Goal: Task Accomplishment & Management: Complete application form

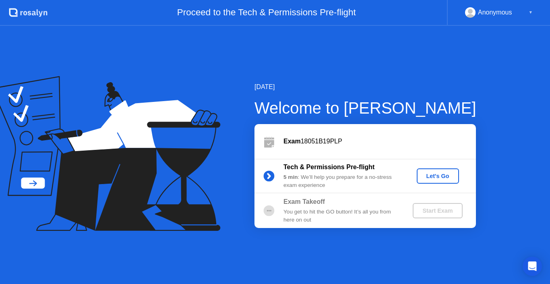
click at [463, 36] on div "October 15, 2025 Welcome to Rosalyn Exam 18051B19PLP Tech & Permissions Pre-fli…" at bounding box center [275, 155] width 550 height 258
click at [463, 37] on div "October 15, 2025 Welcome to Rosalyn Exam 18051B19PLP Tech & Permissions Pre-fli…" at bounding box center [275, 155] width 550 height 258
click at [423, 212] on div "Start Exam" at bounding box center [437, 210] width 43 height 6
click at [419, 211] on div "Start Exam" at bounding box center [437, 210] width 43 height 6
click at [421, 207] on div "Start Exam" at bounding box center [437, 210] width 43 height 6
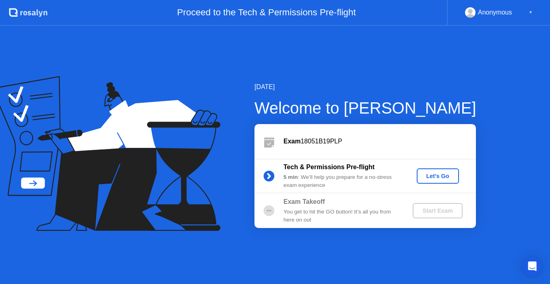
click at [431, 175] on div "Let's Go" at bounding box center [438, 176] width 36 height 6
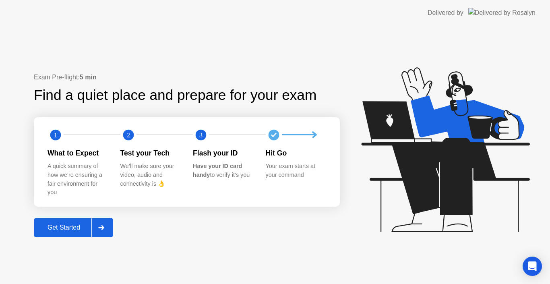
click at [65, 224] on div "Get Started" at bounding box center [63, 227] width 55 height 7
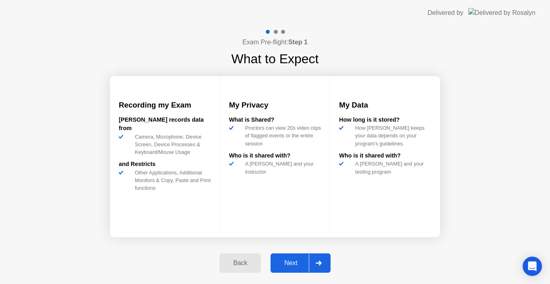
click at [286, 264] on div "Next" at bounding box center [291, 262] width 36 height 7
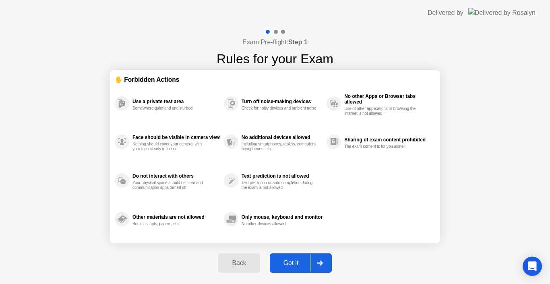
click at [292, 264] on div "Got it" at bounding box center [291, 262] width 38 height 7
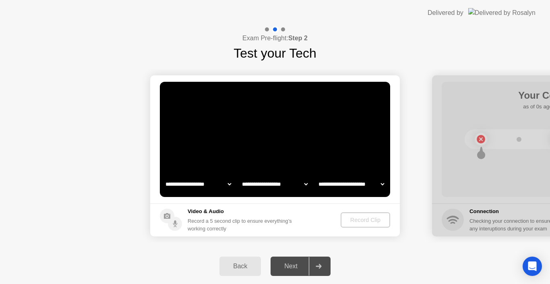
select select "**********"
select select "*******"
click at [289, 269] on div "Next" at bounding box center [291, 265] width 36 height 7
click at [373, 217] on div "Record Clip" at bounding box center [365, 220] width 43 height 6
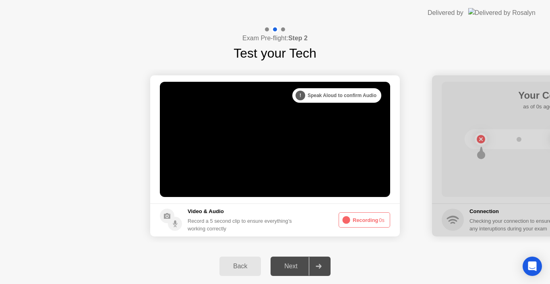
click at [315, 92] on div ". . . Try increasing your lighting" at bounding box center [339, 95] width 83 height 14
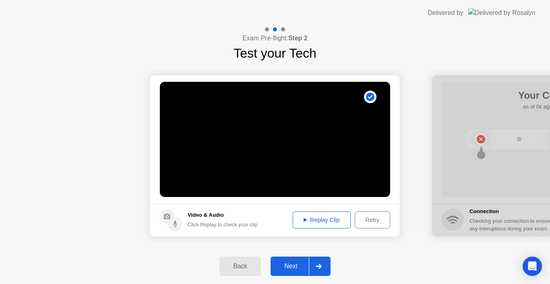
click at [318, 219] on div "Replay Clip" at bounding box center [321, 220] width 52 height 6
click at [322, 218] on div "Replay Clip" at bounding box center [321, 220] width 52 height 6
click at [307, 217] on div "Replay Clip" at bounding box center [321, 220] width 52 height 6
click at [289, 265] on div "Next" at bounding box center [291, 265] width 36 height 7
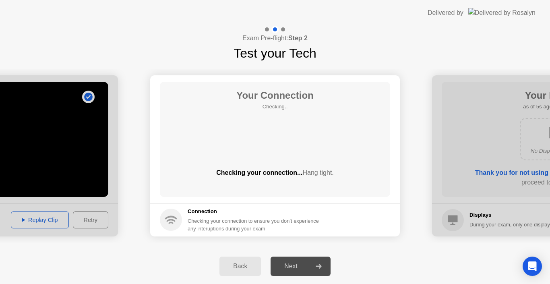
click at [287, 266] on div "Next" at bounding box center [291, 265] width 36 height 7
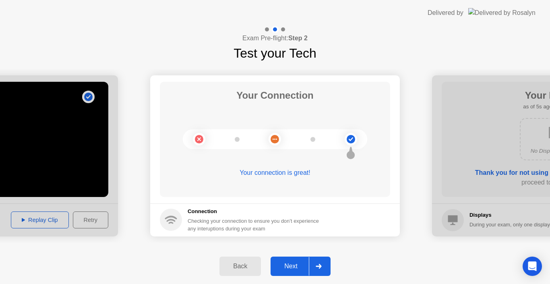
click at [291, 266] on div "Next" at bounding box center [291, 265] width 36 height 7
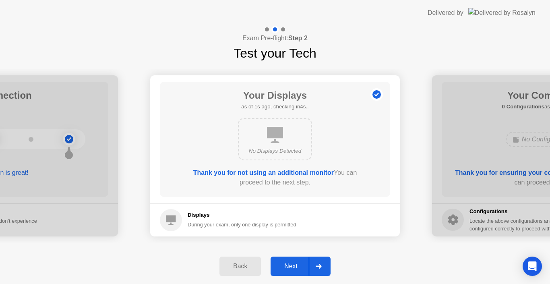
click at [290, 266] on div "Next" at bounding box center [291, 265] width 36 height 7
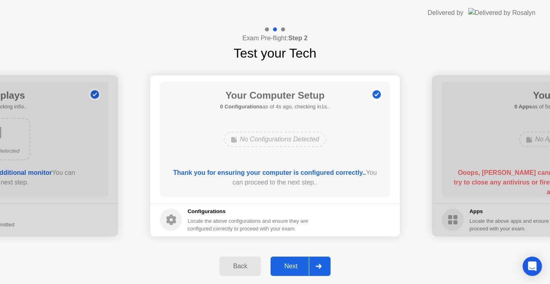
click at [286, 262] on div "Next" at bounding box center [291, 265] width 36 height 7
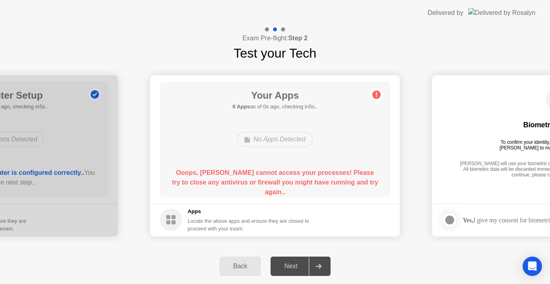
click at [378, 96] on circle at bounding box center [376, 94] width 8 height 8
click at [278, 266] on div "Next" at bounding box center [291, 265] width 36 height 7
click at [285, 268] on div "Next" at bounding box center [291, 265] width 36 height 7
click at [199, 210] on h5 "Apps" at bounding box center [249, 211] width 122 height 8
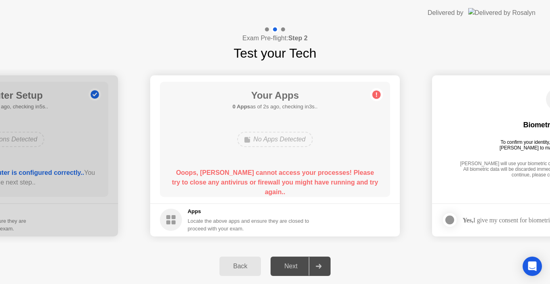
click at [174, 219] on rect at bounding box center [173, 217] width 4 height 4
click at [264, 176] on b "Ooops, [PERSON_NAME] cannot access your processes! Please try to close any anti…" at bounding box center [275, 182] width 206 height 26
click at [268, 176] on div "Ooops, [PERSON_NAME] cannot access your processes! Please try to close any anti…" at bounding box center [274, 182] width 207 height 29
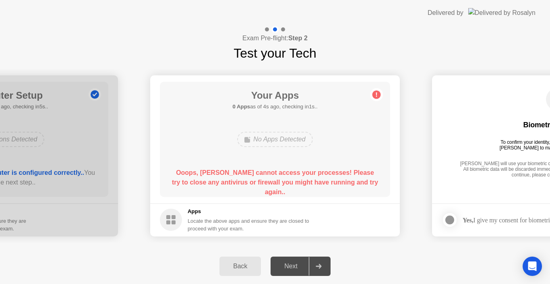
click at [236, 222] on div "Locate the above apps and ensure they are closed to proceed with your exam." at bounding box center [249, 224] width 122 height 15
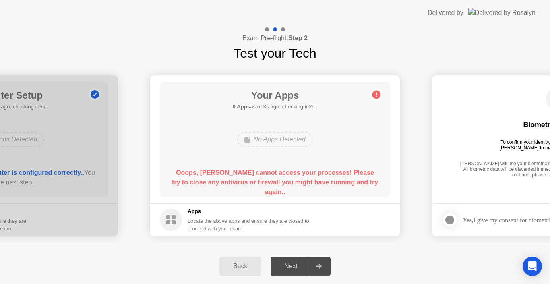
click at [283, 139] on div "No Apps Detected" at bounding box center [274, 139] width 75 height 15
click at [284, 266] on div "Next" at bounding box center [291, 265] width 36 height 7
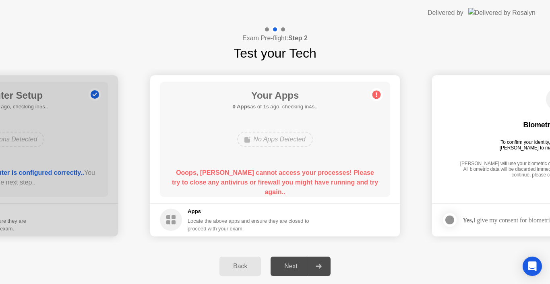
click at [295, 175] on b "Ooops, [PERSON_NAME] cannot access your processes! Please try to close any anti…" at bounding box center [275, 182] width 206 height 26
click at [295, 174] on b "Ooops, [PERSON_NAME] cannot access your processes! Please try to close any anti…" at bounding box center [275, 182] width 206 height 26
click at [294, 174] on b "Ooops, [PERSON_NAME] cannot access your processes! Please try to close any anti…" at bounding box center [275, 182] width 206 height 26
click at [289, 265] on div "Next" at bounding box center [291, 265] width 36 height 7
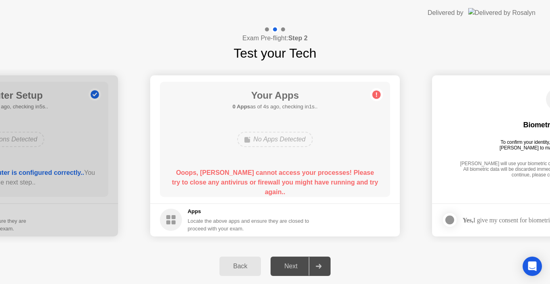
click at [289, 265] on div "Next" at bounding box center [291, 265] width 36 height 7
drag, startPoint x: 289, startPoint y: 265, endPoint x: 320, endPoint y: 265, distance: 31.0
click at [290, 265] on div "Next" at bounding box center [291, 265] width 36 height 7
click at [321, 265] on icon at bounding box center [319, 266] width 6 height 5
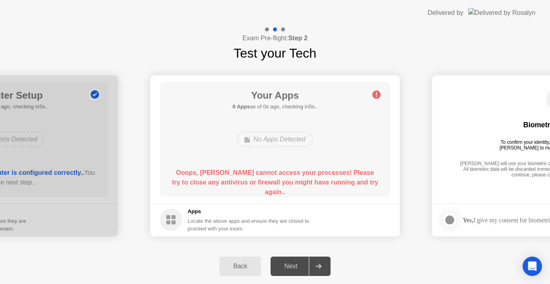
click at [321, 265] on icon at bounding box center [319, 266] width 6 height 5
click at [236, 264] on div "Back" at bounding box center [240, 265] width 37 height 7
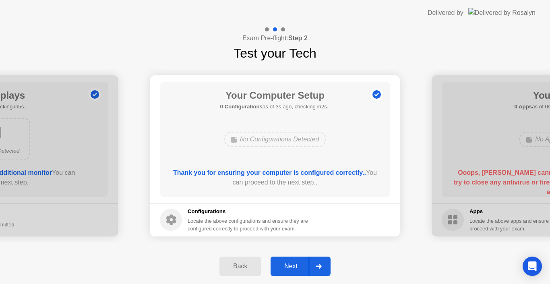
click at [316, 266] on icon at bounding box center [319, 266] width 6 height 5
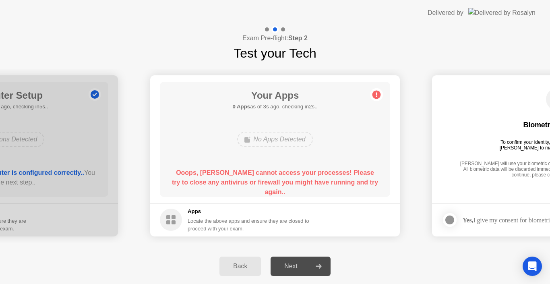
click at [316, 264] on div at bounding box center [318, 266] width 19 height 19
click at [377, 93] on circle at bounding box center [376, 94] width 8 height 8
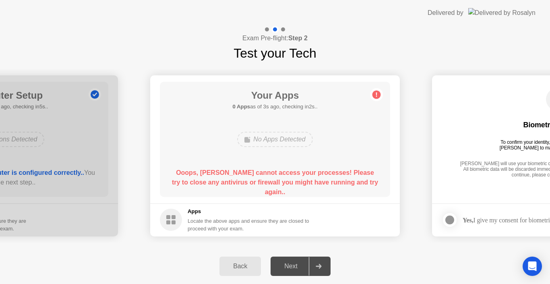
click at [377, 93] on circle at bounding box center [376, 94] width 8 height 8
click at [378, 93] on circle at bounding box center [376, 94] width 8 height 8
click at [293, 262] on div "Next" at bounding box center [291, 265] width 36 height 7
drag, startPoint x: 293, startPoint y: 262, endPoint x: 287, endPoint y: 267, distance: 7.7
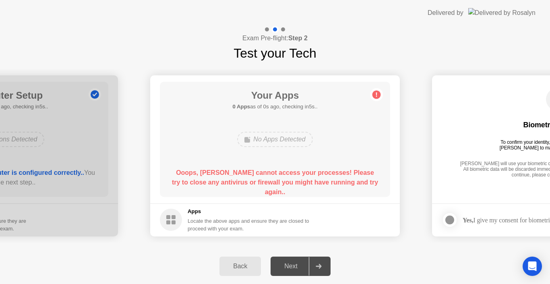
click at [288, 267] on div "Next" at bounding box center [291, 265] width 36 height 7
drag, startPoint x: 287, startPoint y: 267, endPoint x: 232, endPoint y: 262, distance: 54.9
click at [278, 267] on div "Next" at bounding box center [291, 265] width 36 height 7
click at [232, 262] on div "Back" at bounding box center [240, 265] width 37 height 7
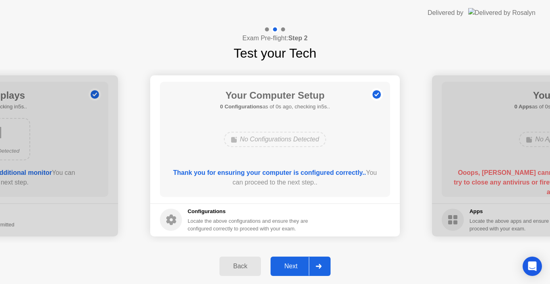
click at [232, 262] on div "Back" at bounding box center [240, 265] width 37 height 7
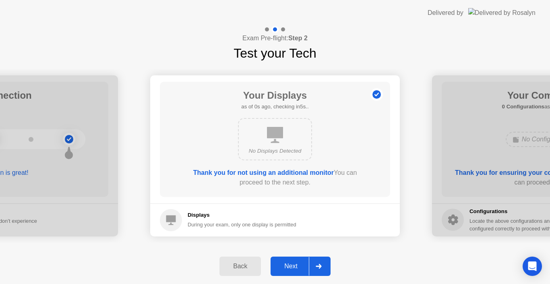
click at [289, 262] on div "Next" at bounding box center [291, 265] width 36 height 7
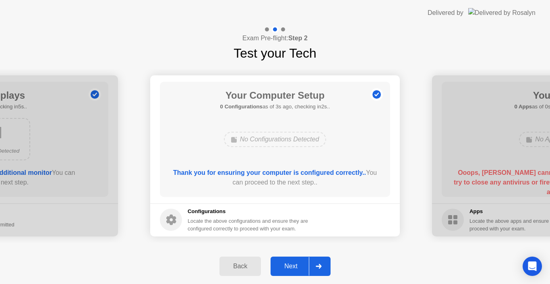
click at [286, 264] on div "Next" at bounding box center [291, 265] width 36 height 7
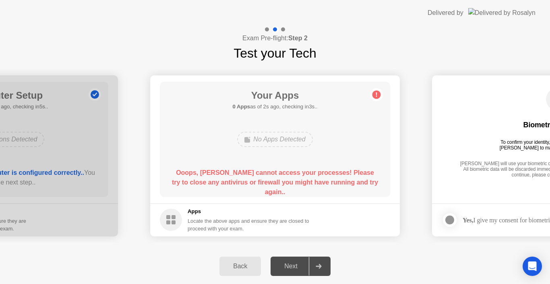
click at [259, 141] on div "No Apps Detected" at bounding box center [274, 139] width 75 height 15
click at [252, 141] on div "No Apps Detected" at bounding box center [274, 139] width 75 height 15
click at [248, 138] on ellipse at bounding box center [249, 137] width 2 height 2
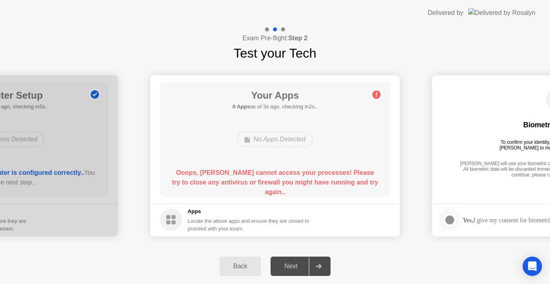
click at [329, 199] on main "Your Apps 0 Apps as of 3s ago, checking in2s.. No Apps Detected Ooops, Rosalyn …" at bounding box center [275, 139] width 250 height 128
click at [329, 199] on main "Your Apps 0 Apps as of 4s ago, checking in1s.. No Apps Detected Ooops, [PERSON_…" at bounding box center [275, 139] width 250 height 128
click at [286, 266] on div "Next" at bounding box center [291, 265] width 36 height 7
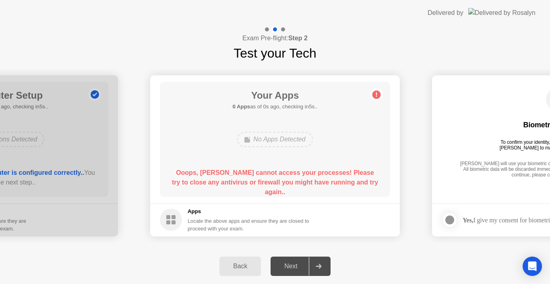
click at [286, 266] on div "Next" at bounding box center [291, 265] width 36 height 7
click at [316, 269] on div at bounding box center [318, 266] width 19 height 19
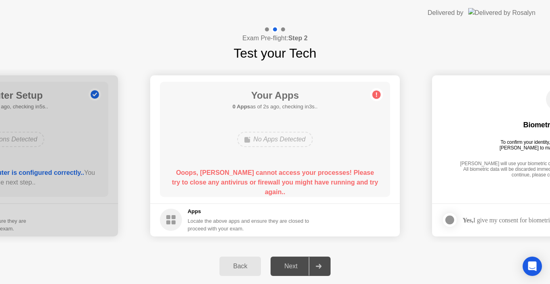
click at [316, 268] on div at bounding box center [318, 266] width 19 height 19
click at [171, 219] on circle at bounding box center [171, 219] width 22 height 22
click at [172, 221] on rect at bounding box center [173, 222] width 4 height 4
click at [376, 97] on circle at bounding box center [376, 94] width 8 height 8
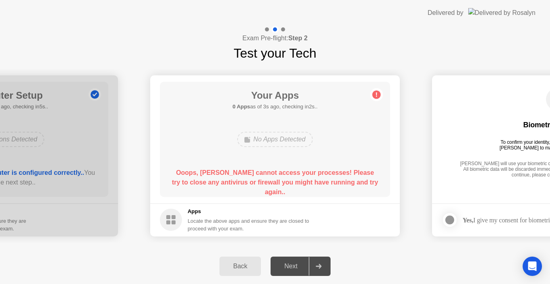
click at [376, 97] on circle at bounding box center [376, 94] width 8 height 8
click at [273, 44] on h1 "Test your Tech" at bounding box center [274, 52] width 83 height 19
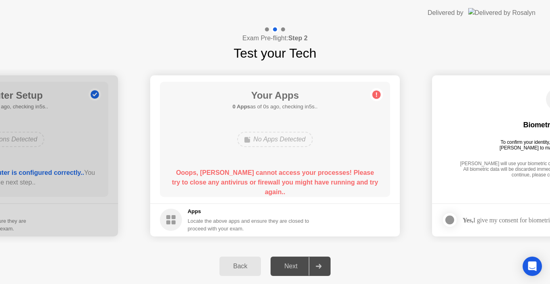
click at [273, 44] on h1 "Test your Tech" at bounding box center [274, 52] width 83 height 19
drag, startPoint x: 306, startPoint y: 184, endPoint x: 297, endPoint y: 186, distance: 9.5
click at [305, 185] on b "Ooops, [PERSON_NAME] cannot access your processes! Please try to close any anti…" at bounding box center [275, 182] width 206 height 26
click at [231, 266] on div "Back" at bounding box center [240, 265] width 37 height 7
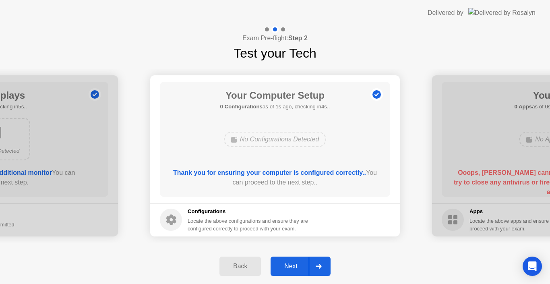
click at [231, 266] on div "Back" at bounding box center [240, 265] width 37 height 7
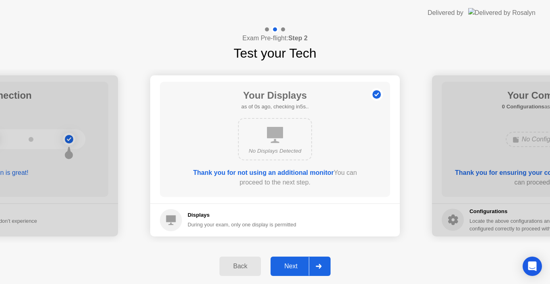
click at [231, 266] on div "Back" at bounding box center [240, 265] width 37 height 7
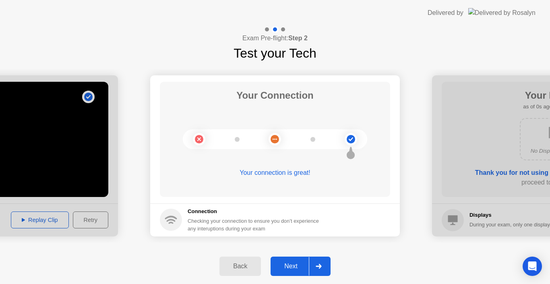
click at [231, 266] on div "Back" at bounding box center [240, 265] width 37 height 7
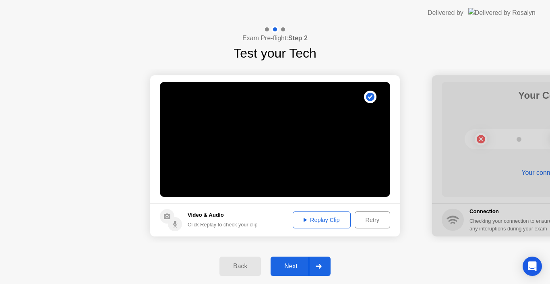
click at [316, 264] on icon at bounding box center [319, 266] width 6 height 5
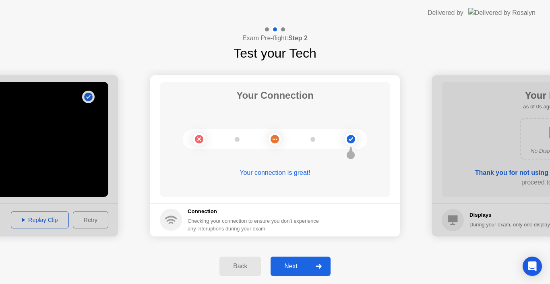
click at [316, 264] on icon at bounding box center [319, 266] width 6 height 5
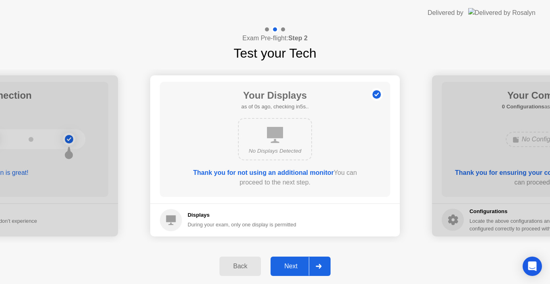
click at [275, 129] on icon at bounding box center [275, 135] width 16 height 16
click at [275, 131] on icon at bounding box center [275, 135] width 16 height 16
click at [275, 132] on icon at bounding box center [275, 135] width 16 height 16
click at [314, 260] on div at bounding box center [318, 266] width 19 height 19
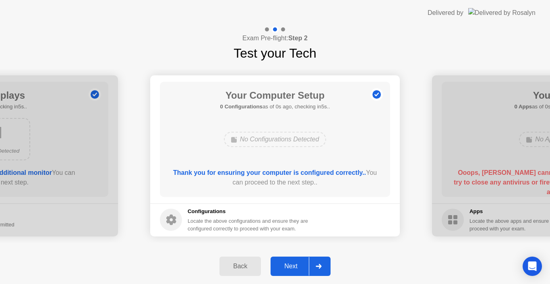
click at [318, 266] on icon at bounding box center [319, 266] width 6 height 5
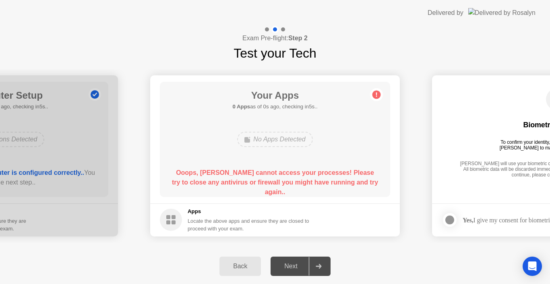
click at [320, 267] on icon at bounding box center [319, 266] width 6 height 5
click at [524, 264] on div "Open Intercom Messenger" at bounding box center [532, 266] width 21 height 21
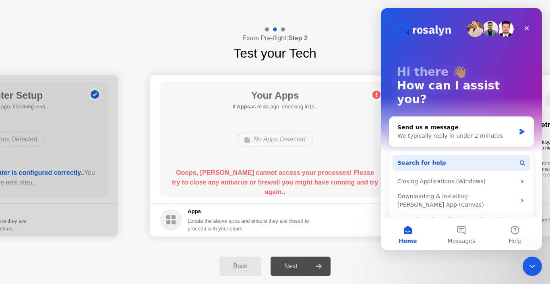
click at [439, 155] on button "Search for help" at bounding box center [461, 163] width 138 height 16
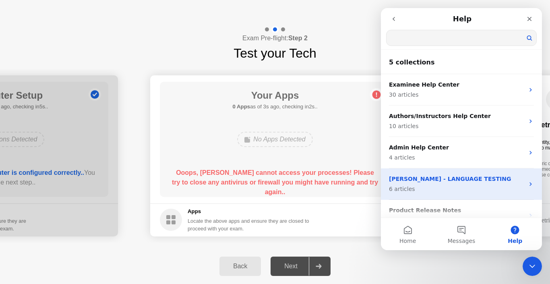
click at [461, 183] on div "Rosalyn - LANGUAGE TESTING 6 articles" at bounding box center [456, 184] width 135 height 19
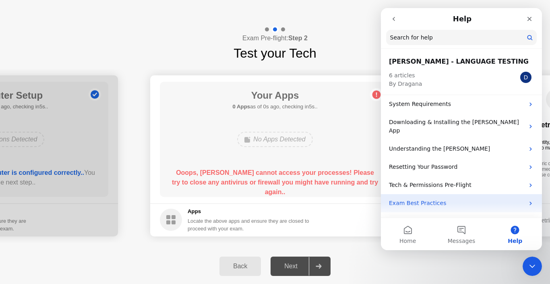
click at [430, 199] on p "Exam Best Practices" at bounding box center [456, 203] width 135 height 8
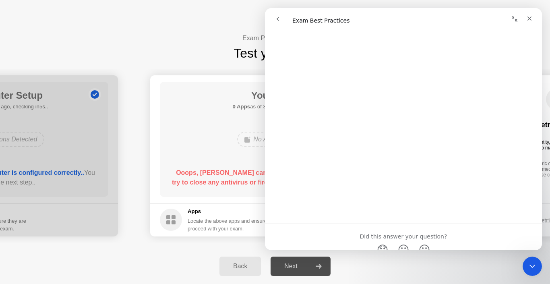
scroll to position [516, 0]
click at [524, 19] on div "Close" at bounding box center [529, 18] width 14 height 14
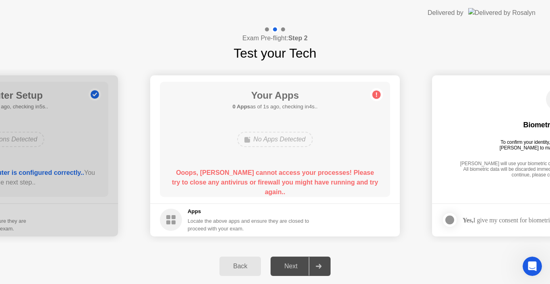
scroll to position [0, 0]
click at [316, 264] on icon at bounding box center [319, 266] width 6 height 5
click at [317, 264] on icon at bounding box center [319, 266] width 6 height 5
click at [318, 264] on icon at bounding box center [319, 266] width 6 height 5
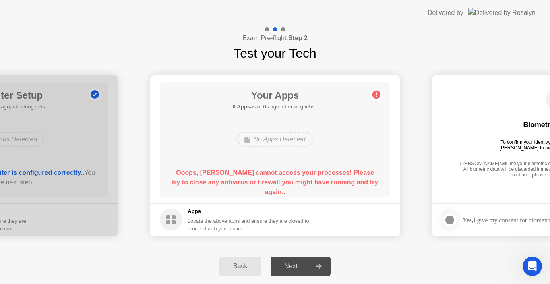
click at [321, 268] on icon at bounding box center [319, 266] width 6 height 5
click at [527, 259] on div "Open Intercom Messenger" at bounding box center [531, 265] width 27 height 27
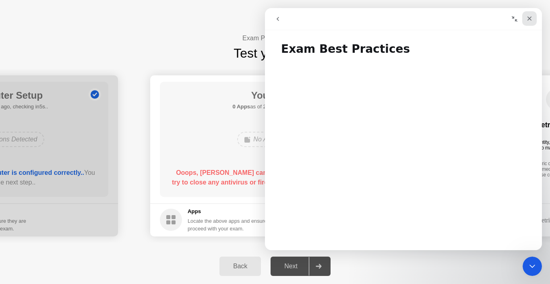
drag, startPoint x: 528, startPoint y: 22, endPoint x: 791, endPoint y: 37, distance: 264.0
click at [528, 22] on div "Close" at bounding box center [529, 18] width 14 height 14
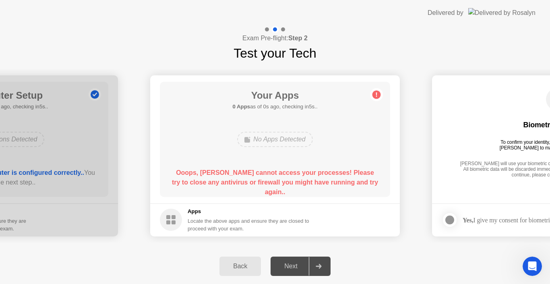
click at [293, 264] on div "Next" at bounding box center [291, 265] width 36 height 7
click at [233, 259] on button "Back" at bounding box center [239, 265] width 41 height 19
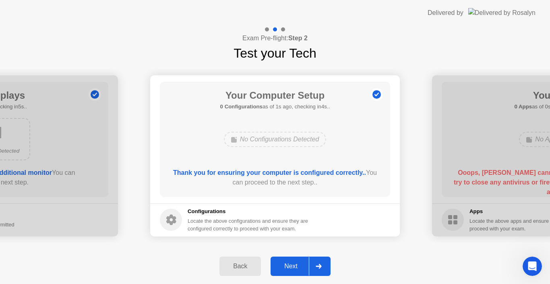
drag, startPoint x: 311, startPoint y: 268, endPoint x: 317, endPoint y: 268, distance: 5.6
click at [313, 268] on div at bounding box center [318, 266] width 19 height 19
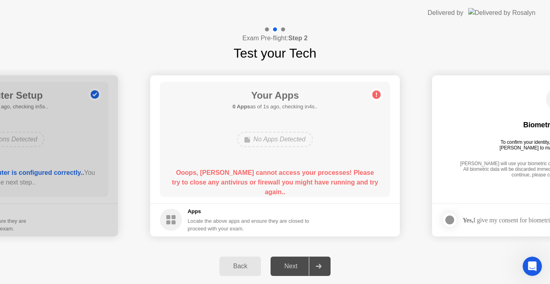
click at [320, 266] on icon at bounding box center [319, 266] width 6 height 5
click at [448, 221] on div at bounding box center [450, 220] width 10 height 10
click at [448, 221] on icon at bounding box center [449, 219] width 5 height 5
click at [448, 221] on div at bounding box center [450, 220] width 10 height 10
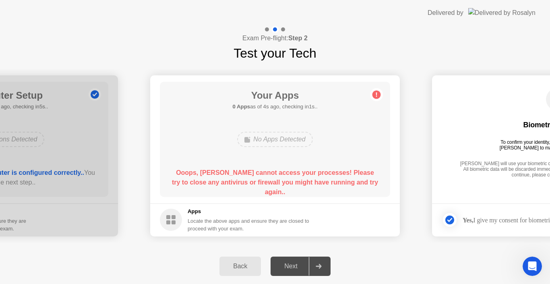
click at [323, 261] on div at bounding box center [318, 266] width 19 height 19
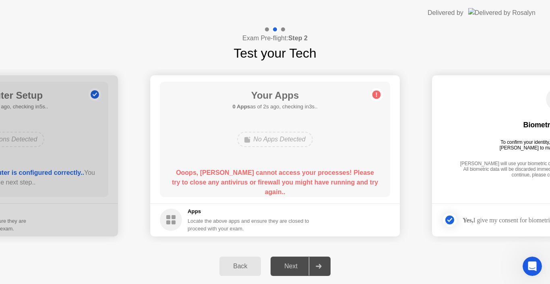
click at [323, 261] on div at bounding box center [318, 266] width 19 height 19
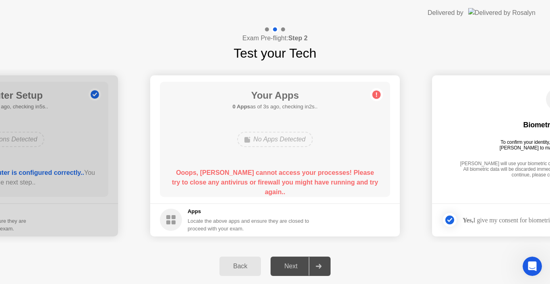
click at [323, 261] on div at bounding box center [318, 266] width 19 height 19
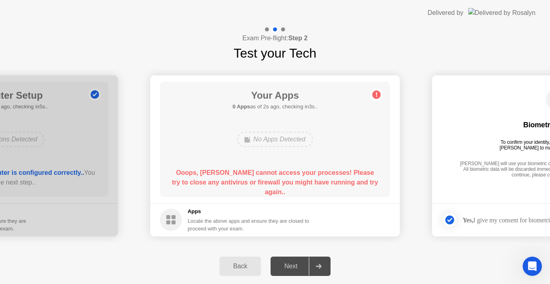
click at [286, 265] on div "Next" at bounding box center [291, 265] width 36 height 7
click at [289, 265] on div "Next" at bounding box center [291, 265] width 36 height 7
click at [253, 262] on div "Back" at bounding box center [240, 265] width 37 height 7
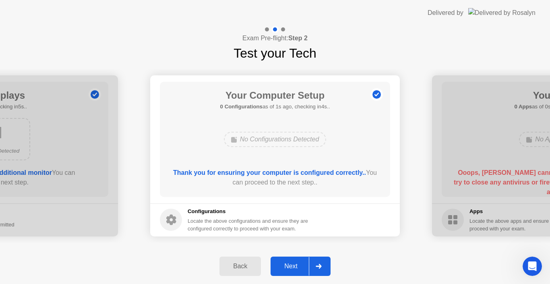
click at [392, 245] on div "**********" at bounding box center [275, 156] width 550 height 186
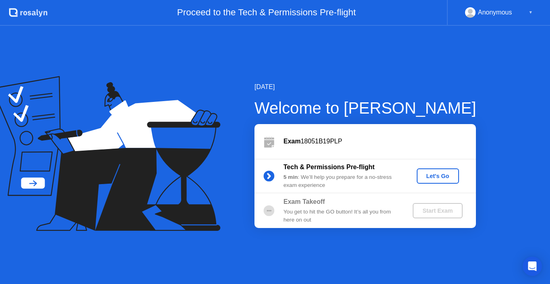
click at [444, 208] on div "Start Exam" at bounding box center [437, 210] width 43 height 6
click at [444, 212] on div "Start Exam" at bounding box center [437, 210] width 43 height 6
click at [425, 177] on div "Let's Go" at bounding box center [438, 176] width 36 height 6
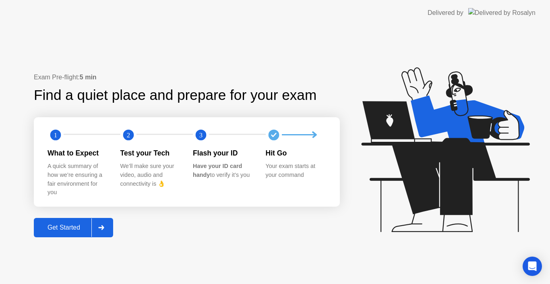
click at [98, 229] on div at bounding box center [100, 227] width 19 height 19
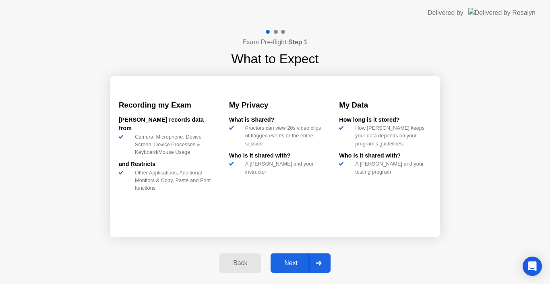
click at [279, 261] on div "Next" at bounding box center [291, 262] width 36 height 7
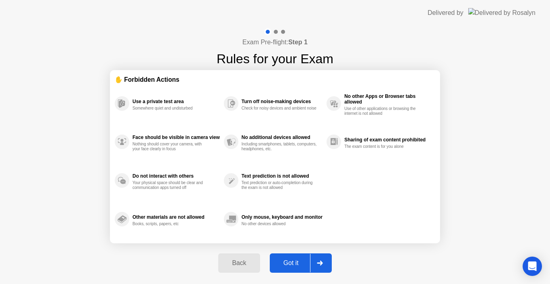
click at [280, 262] on div "Got it" at bounding box center [291, 262] width 38 height 7
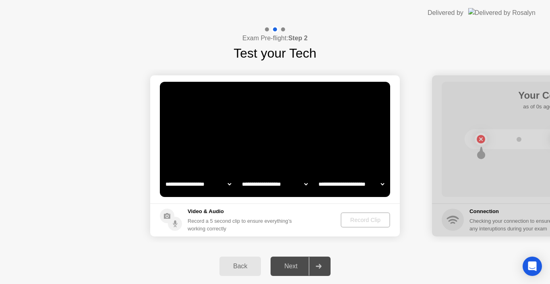
select select "**********"
select select "*******"
click at [349, 222] on div "Record Clip" at bounding box center [365, 220] width 43 height 6
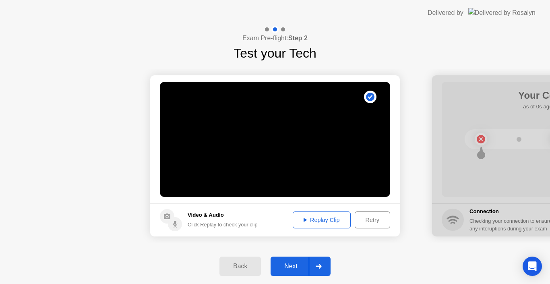
click at [291, 265] on div "Next" at bounding box center [291, 265] width 36 height 7
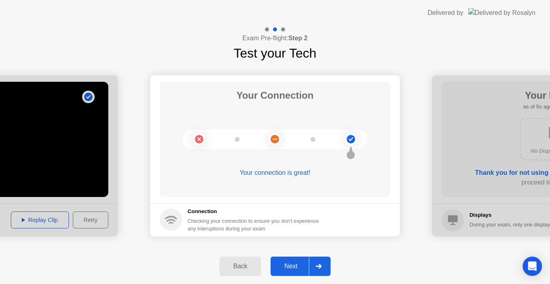
click at [290, 264] on div "Next" at bounding box center [291, 265] width 36 height 7
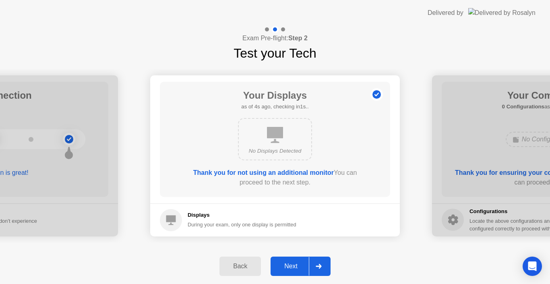
click at [290, 264] on div "Next" at bounding box center [291, 265] width 36 height 7
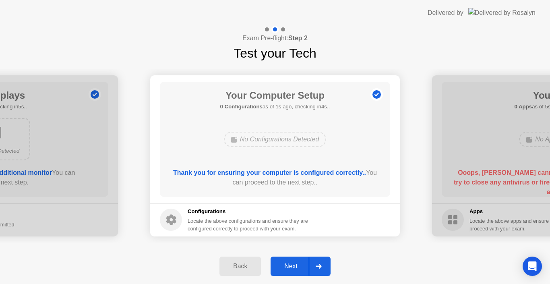
click at [290, 264] on div "Next" at bounding box center [291, 265] width 36 height 7
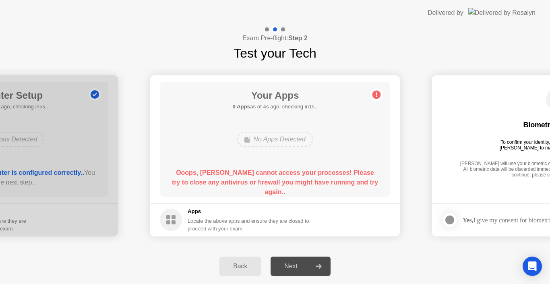
click at [290, 264] on div "Next" at bounding box center [291, 265] width 36 height 7
click at [288, 262] on div "Next" at bounding box center [291, 265] width 36 height 7
click at [374, 94] on circle at bounding box center [376, 94] width 8 height 8
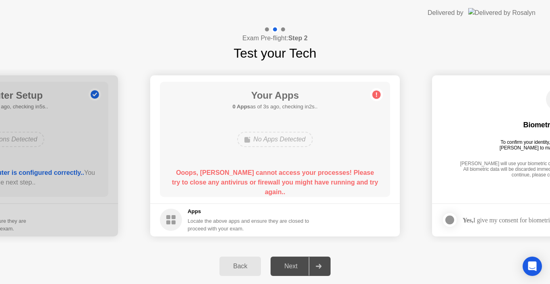
click at [281, 142] on div "No Apps Detected" at bounding box center [274, 139] width 75 height 15
click at [280, 142] on div "No Apps Detected" at bounding box center [274, 139] width 75 height 15
click at [171, 218] on circle at bounding box center [171, 219] width 22 height 22
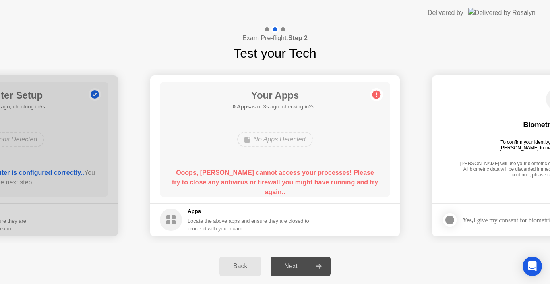
click at [194, 216] on div "Apps Locate the above apps and ensure they are closed to proceed with your exam." at bounding box center [249, 219] width 122 height 25
drag, startPoint x: 194, startPoint y: 216, endPoint x: 206, endPoint y: 218, distance: 12.6
click at [202, 217] on div "Apps Locate the above apps and ensure they are closed to proceed with your exam." at bounding box center [249, 219] width 122 height 25
click at [231, 222] on div "Locate the above apps and ensure they are closed to proceed with your exam." at bounding box center [249, 224] width 122 height 15
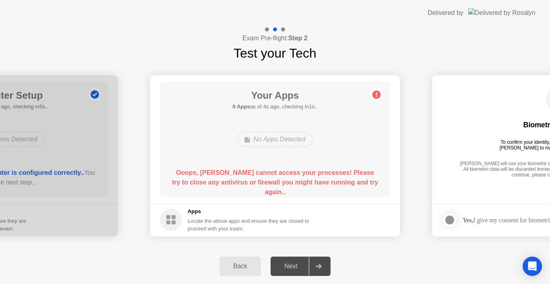
drag, startPoint x: 236, startPoint y: 223, endPoint x: 243, endPoint y: 224, distance: 7.3
click at [240, 224] on div "Locate the above apps and ensure they are closed to proceed with your exam." at bounding box center [249, 224] width 122 height 15
click at [315, 266] on div at bounding box center [318, 266] width 19 height 19
drag, startPoint x: 315, startPoint y: 266, endPoint x: 288, endPoint y: 248, distance: 32.3
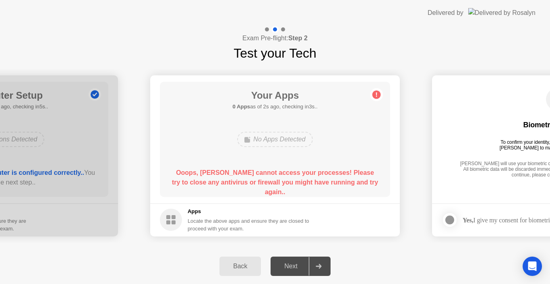
click at [314, 266] on div at bounding box center [318, 266] width 19 height 19
click at [285, 268] on div "Next" at bounding box center [291, 265] width 36 height 7
click at [316, 266] on div at bounding box center [318, 266] width 19 height 19
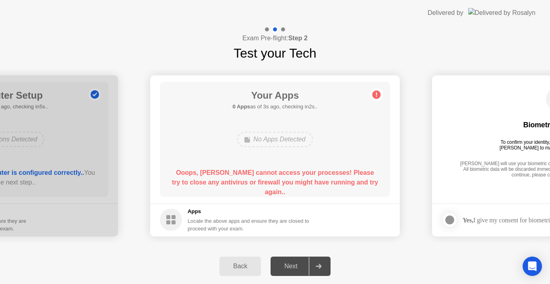
click at [445, 221] on div at bounding box center [450, 220] width 10 height 10
click at [283, 106] on h5 "0 Apps as of 4s ago, checking in1s.." at bounding box center [274, 107] width 85 height 8
drag, startPoint x: 283, startPoint y: 106, endPoint x: 295, endPoint y: 98, distance: 15.1
click at [283, 105] on h5 "0 Apps as of 4s ago, checking in1s.." at bounding box center [274, 107] width 85 height 8
click at [376, 95] on icon at bounding box center [376, 94] width 13 height 13
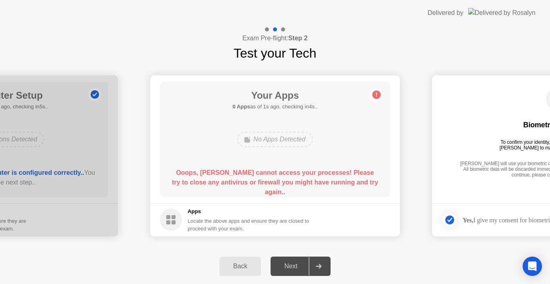
click at [376, 95] on icon at bounding box center [376, 94] width 1 height 4
click at [360, 180] on b "Ooops, [PERSON_NAME] cannot access your processes! Please try to close any anti…" at bounding box center [275, 182] width 206 height 26
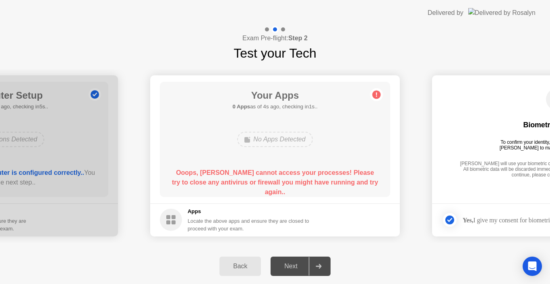
click at [200, 178] on b "Ooops, [PERSON_NAME] cannot access your processes! Please try to close any anti…" at bounding box center [275, 182] width 206 height 26
click at [499, 13] on img at bounding box center [501, 12] width 67 height 9
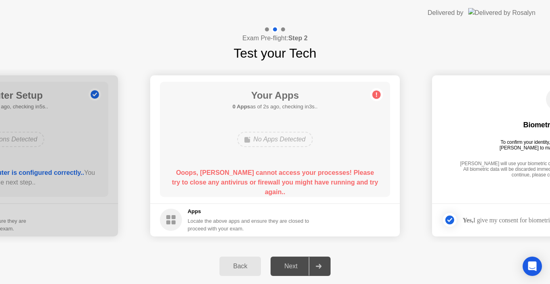
click at [513, 11] on img at bounding box center [501, 12] width 67 height 9
click at [514, 11] on img at bounding box center [501, 12] width 67 height 9
click at [516, 14] on img at bounding box center [501, 12] width 67 height 9
click at [493, 14] on div "Delivered by" at bounding box center [481, 13] width 108 height 26
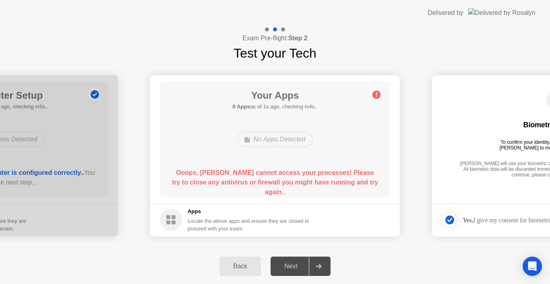
click at [495, 14] on img at bounding box center [501, 12] width 67 height 9
click at [500, 14] on img at bounding box center [501, 12] width 67 height 9
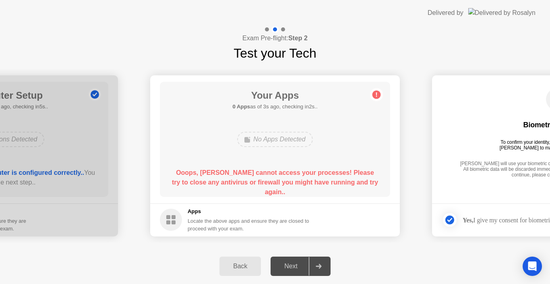
click at [500, 14] on img at bounding box center [501, 12] width 67 height 9
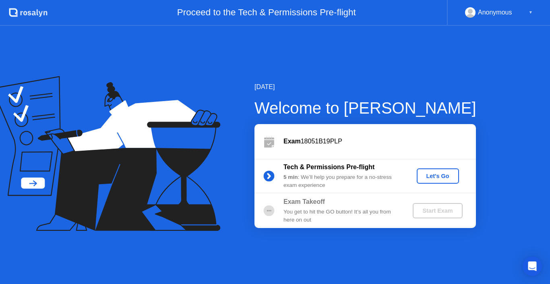
click at [433, 212] on div "Start Exam" at bounding box center [437, 210] width 43 height 6
click at [431, 209] on div "Start Exam" at bounding box center [437, 210] width 43 height 6
drag, startPoint x: 431, startPoint y: 209, endPoint x: 385, endPoint y: 211, distance: 45.9
click at [416, 209] on div "Start Exam" at bounding box center [437, 210] width 43 height 6
click at [365, 210] on div "You get to hit the GO button! It’s all you from here on out" at bounding box center [341, 216] width 116 height 17
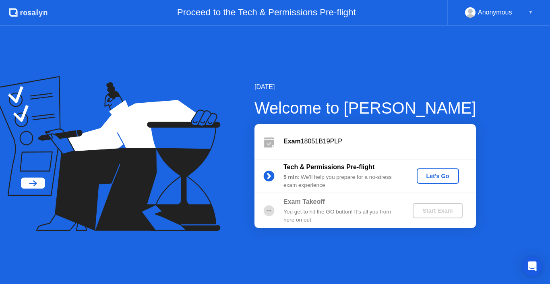
click at [428, 173] on div "Let's Go" at bounding box center [438, 176] width 36 height 6
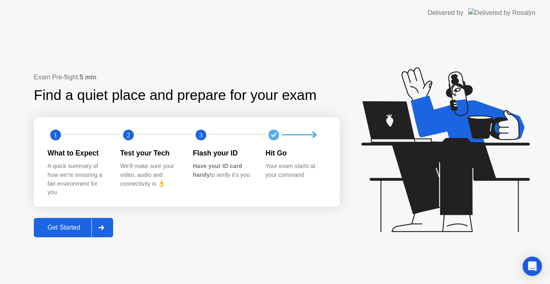
click at [59, 229] on div "Get Started" at bounding box center [63, 227] width 55 height 7
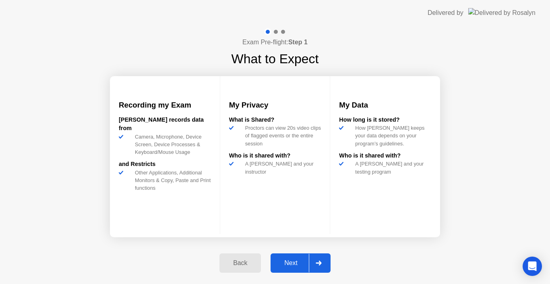
click at [283, 264] on div "Next" at bounding box center [291, 262] width 36 height 7
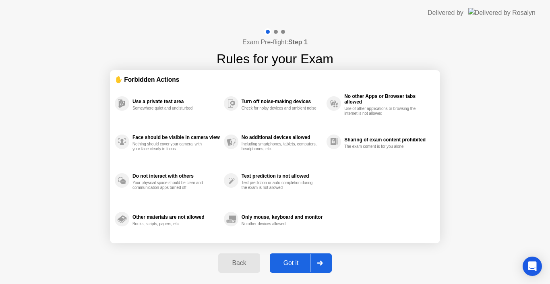
click at [275, 262] on div "Got it" at bounding box center [291, 262] width 38 height 7
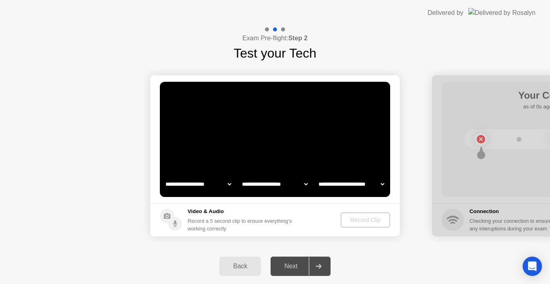
select select "**********"
select select "*******"
click at [293, 265] on div "Next" at bounding box center [291, 265] width 36 height 7
click at [290, 265] on div "Next" at bounding box center [291, 265] width 36 height 7
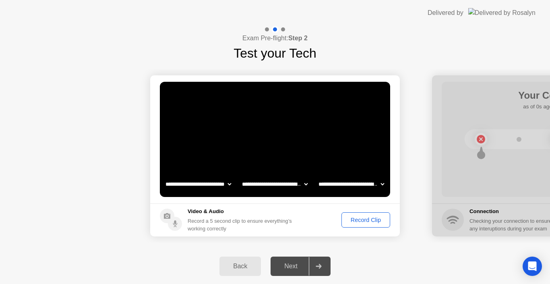
click at [290, 264] on div "Next" at bounding box center [291, 265] width 36 height 7
click at [354, 217] on div "Record Clip" at bounding box center [365, 220] width 43 height 6
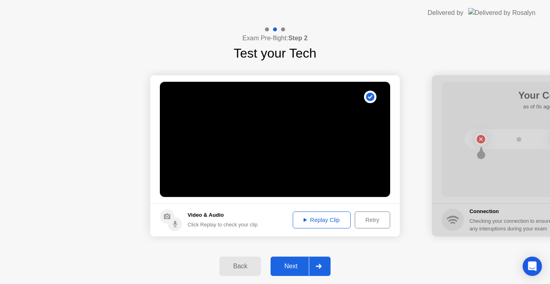
click at [323, 219] on div "Replay Clip" at bounding box center [321, 220] width 52 height 6
click at [295, 264] on div "Next" at bounding box center [291, 265] width 36 height 7
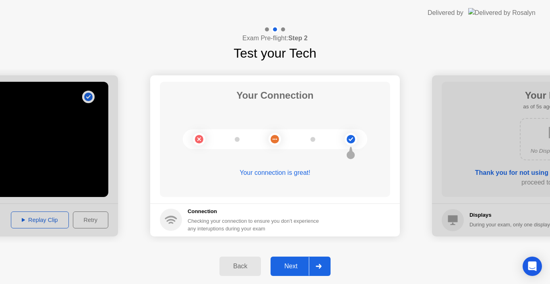
click at [290, 266] on div "Next" at bounding box center [291, 265] width 36 height 7
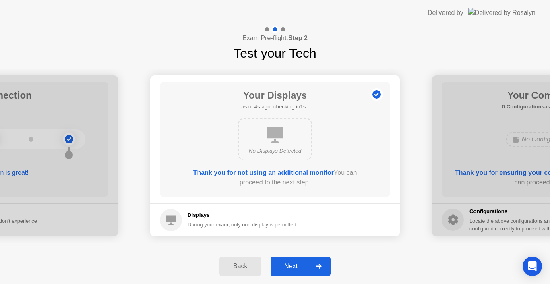
click at [295, 265] on div "Next" at bounding box center [291, 265] width 36 height 7
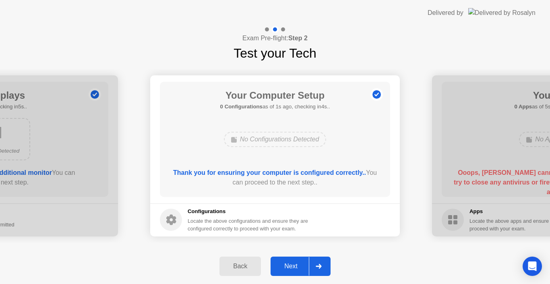
click at [295, 265] on div "Next" at bounding box center [291, 265] width 36 height 7
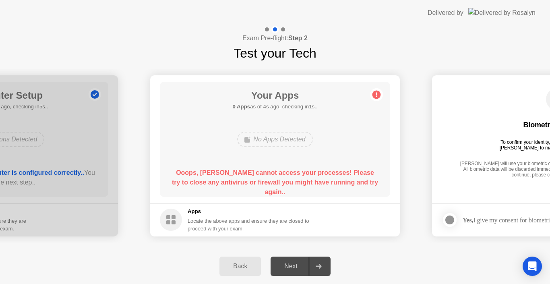
click at [319, 266] on icon at bounding box center [319, 266] width 6 height 5
click at [318, 264] on icon at bounding box center [319, 266] width 6 height 5
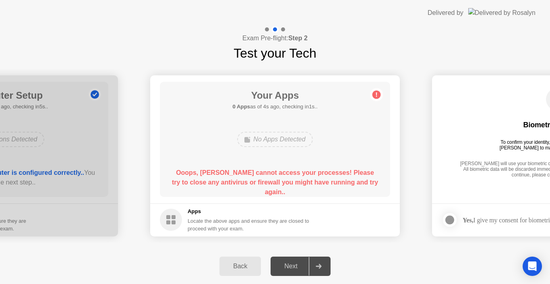
click at [297, 268] on div "Next" at bounding box center [291, 265] width 36 height 7
click at [227, 225] on div "Locate the above apps and ensure they are closed to proceed with your exam." at bounding box center [249, 224] width 122 height 15
click at [167, 225] on circle at bounding box center [171, 219] width 22 height 22
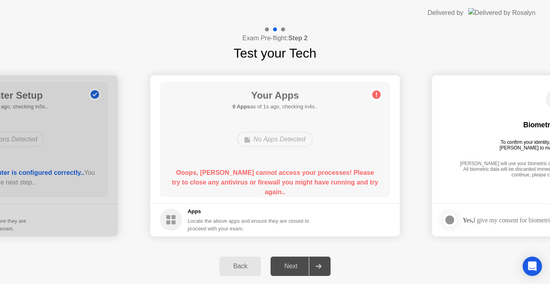
click at [167, 224] on rect at bounding box center [168, 222] width 4 height 4
click at [375, 93] on circle at bounding box center [376, 94] width 8 height 8
click at [532, 266] on icon "Open Intercom Messenger" at bounding box center [531, 266] width 9 height 10
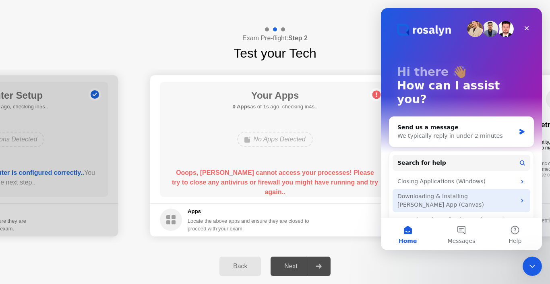
click at [461, 192] on div "Downloading & Installing [PERSON_NAME] App (Canvas)" at bounding box center [456, 200] width 118 height 17
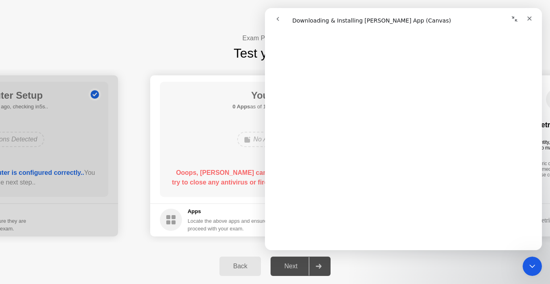
scroll to position [80, 0]
click at [528, 19] on icon "Close" at bounding box center [529, 19] width 4 height 4
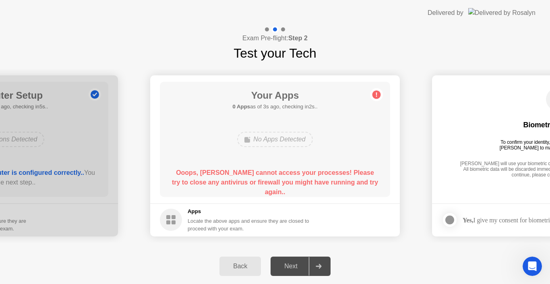
scroll to position [0, 0]
drag, startPoint x: 187, startPoint y: 216, endPoint x: 183, endPoint y: 216, distance: 4.0
click at [184, 216] on div "Apps Locate the above apps and ensure they are closed to proceed with your exam." at bounding box center [235, 219] width 150 height 25
drag, startPoint x: 182, startPoint y: 216, endPoint x: 176, endPoint y: 216, distance: 5.2
click at [179, 216] on icon at bounding box center [171, 219] width 22 height 22
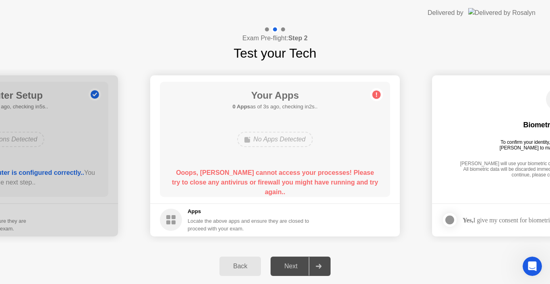
click at [173, 217] on rect at bounding box center [173, 217] width 4 height 4
drag, startPoint x: 260, startPoint y: 129, endPoint x: 260, endPoint y: 134, distance: 4.4
click at [260, 133] on div "No Apps Detected" at bounding box center [275, 139] width 184 height 22
click at [261, 136] on div "No Apps Detected" at bounding box center [274, 139] width 75 height 15
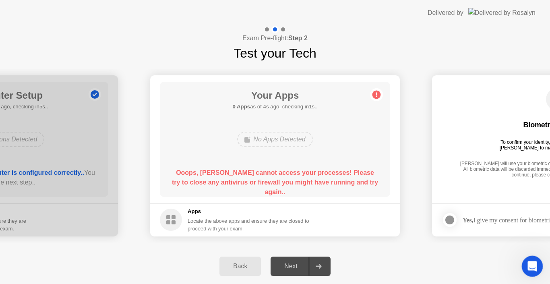
click at [533, 263] on icon "Open Intercom Messenger" at bounding box center [530, 264] width 13 height 13
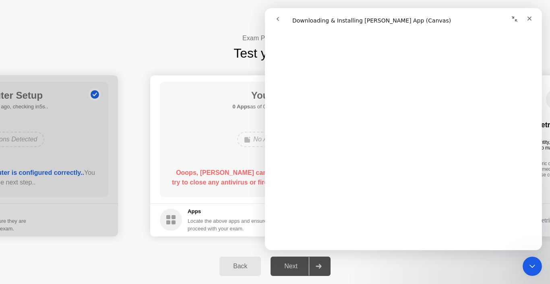
scroll to position [362, 0]
click at [176, 192] on div "Your Apps 0 Apps as of 4s ago, checking in1s.. No Apps Detected Ooops, [PERSON_…" at bounding box center [275, 139] width 230 height 115
click at [527, 18] on icon "Close" at bounding box center [529, 18] width 6 height 6
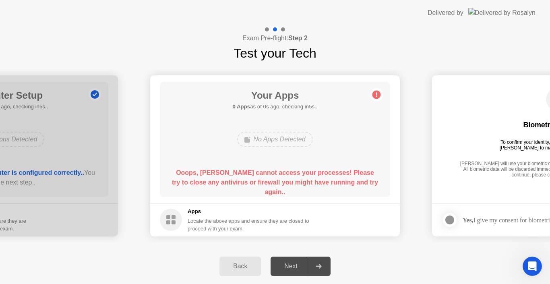
click at [230, 268] on div "Back" at bounding box center [240, 265] width 37 height 7
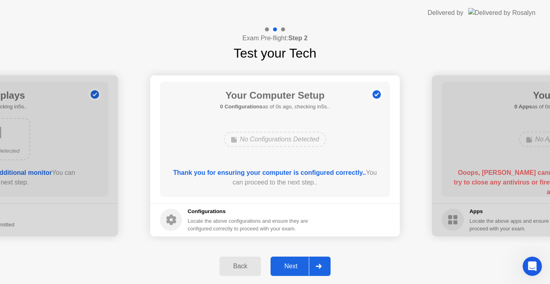
click at [230, 268] on div "Back" at bounding box center [240, 265] width 37 height 7
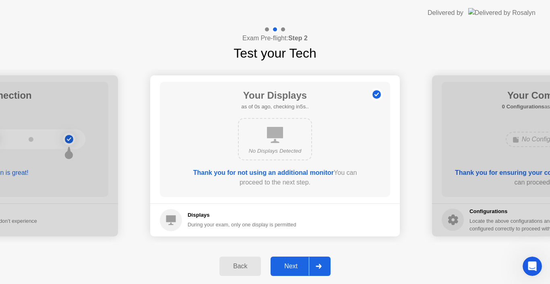
click at [230, 268] on div "Back" at bounding box center [240, 265] width 37 height 7
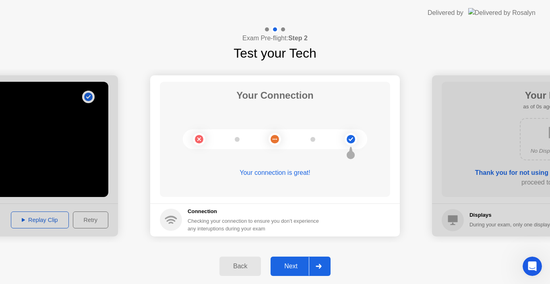
click at [311, 267] on div at bounding box center [318, 266] width 19 height 19
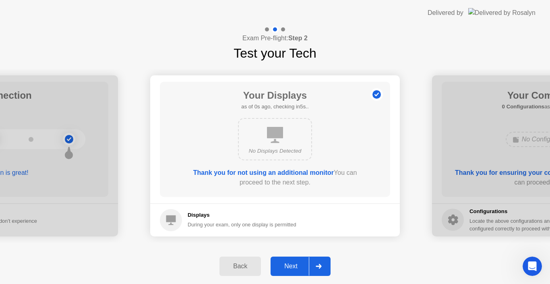
click at [311, 267] on div at bounding box center [318, 266] width 19 height 19
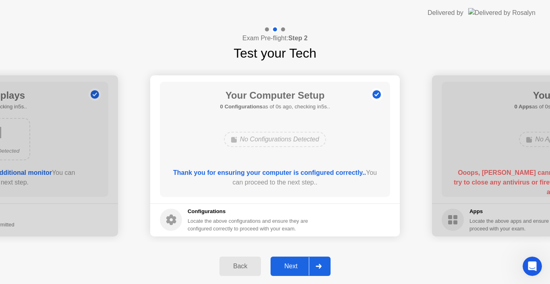
click at [311, 267] on div at bounding box center [318, 266] width 19 height 19
